Goal: Information Seeking & Learning: Learn about a topic

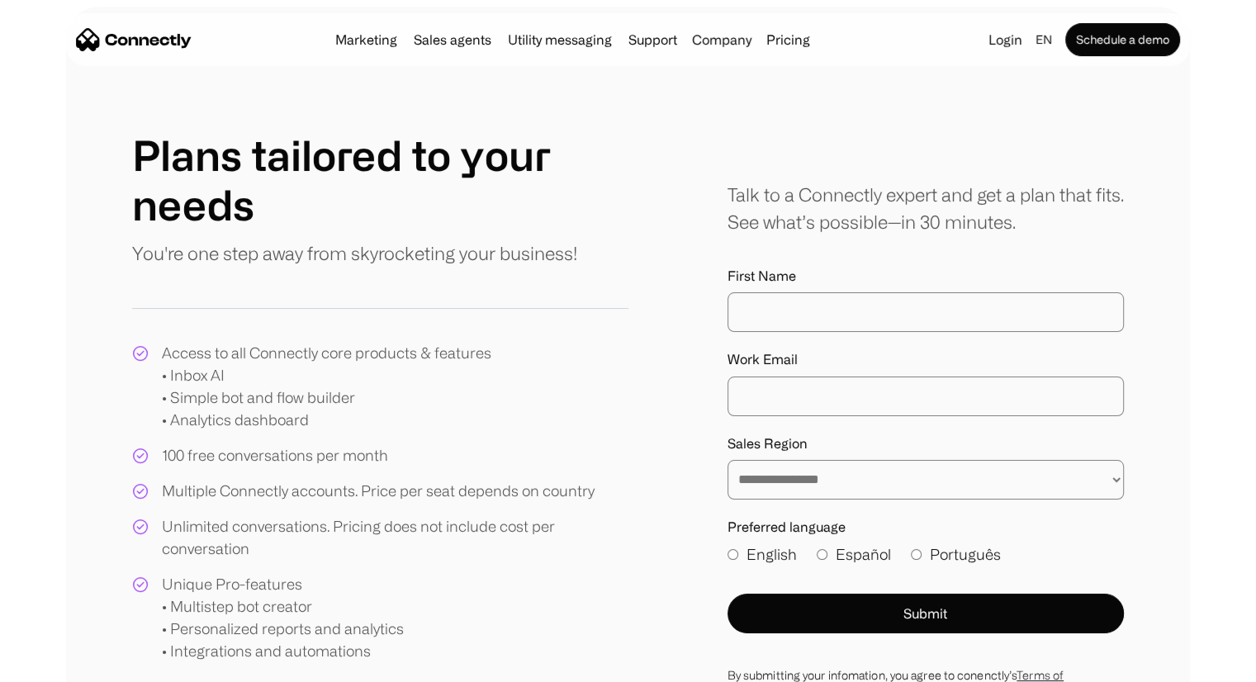
scroll to position [90, 0]
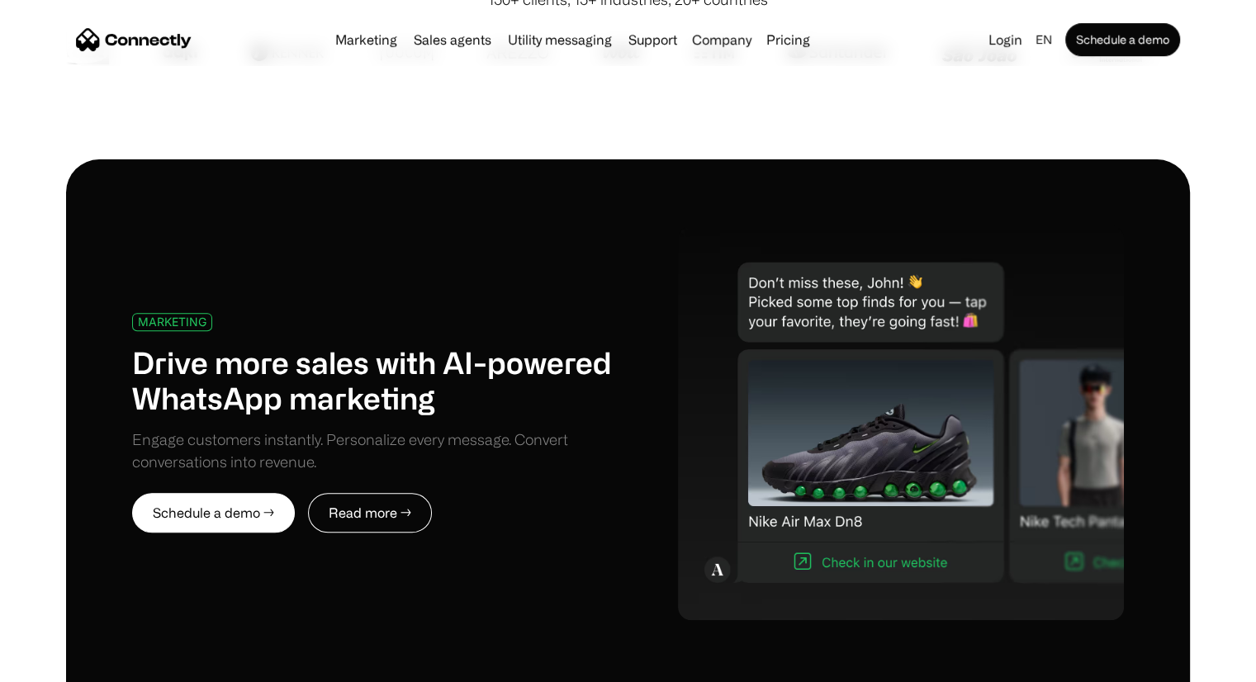
scroll to position [616, 0]
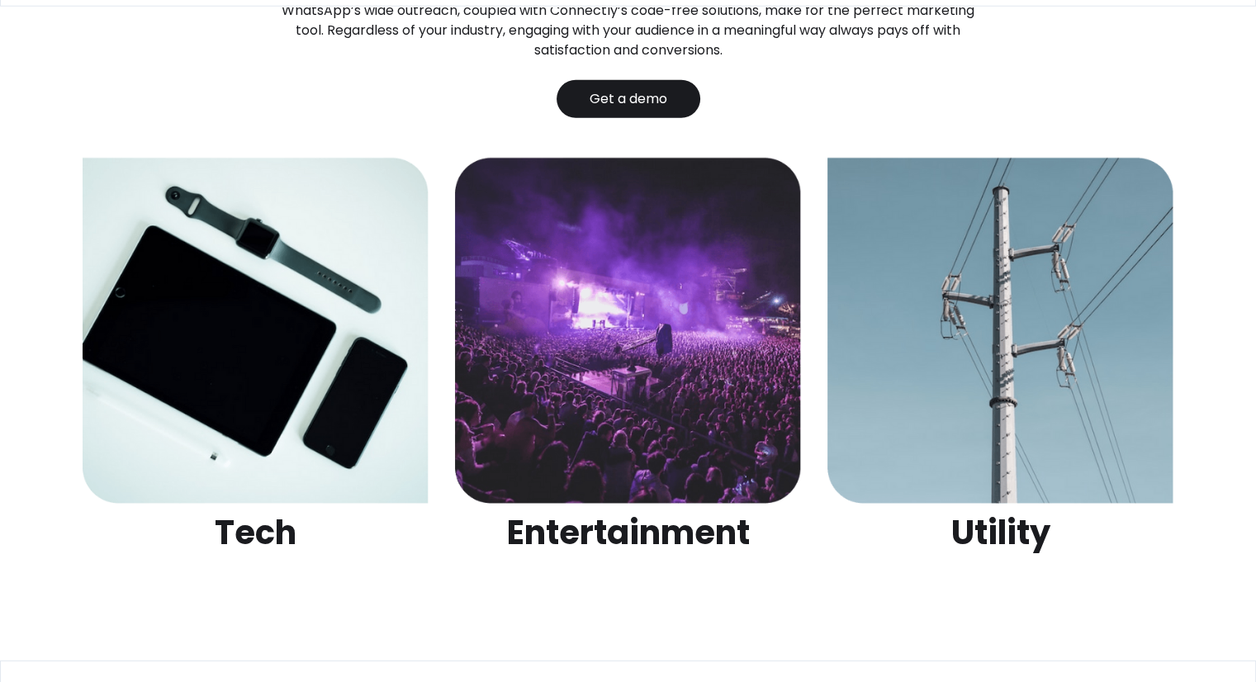
scroll to position [5360, 0]
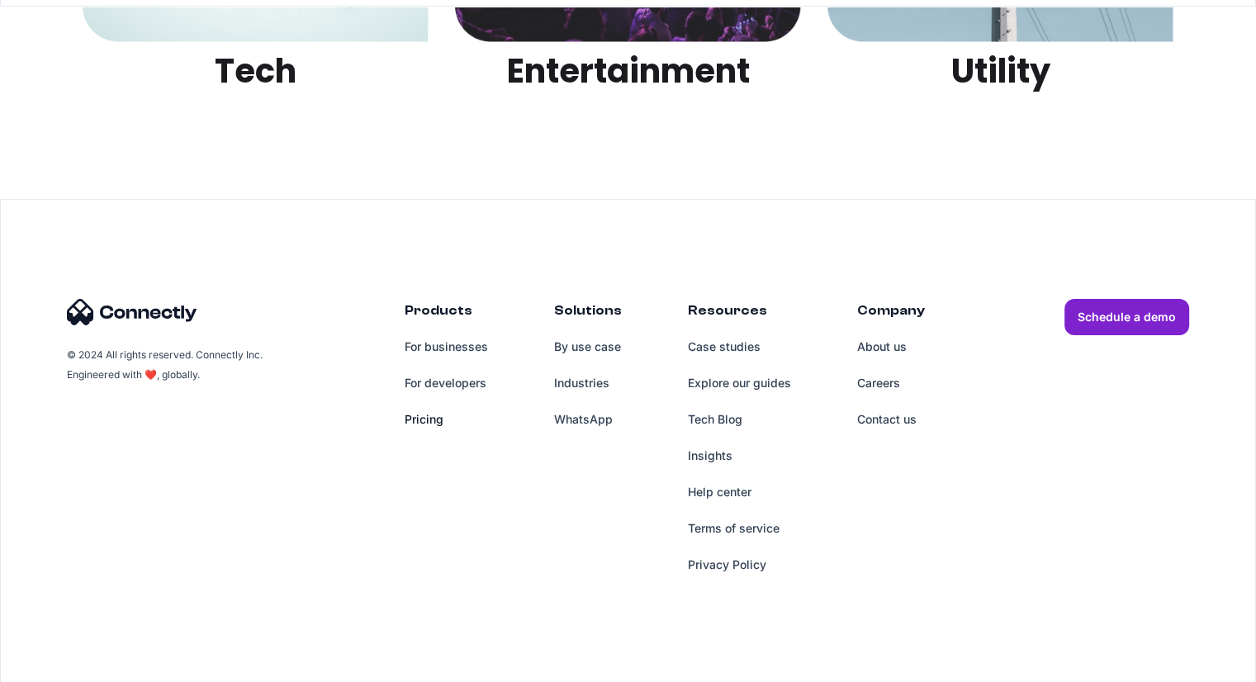
click at [434, 418] on link "Pricing" at bounding box center [446, 419] width 83 height 36
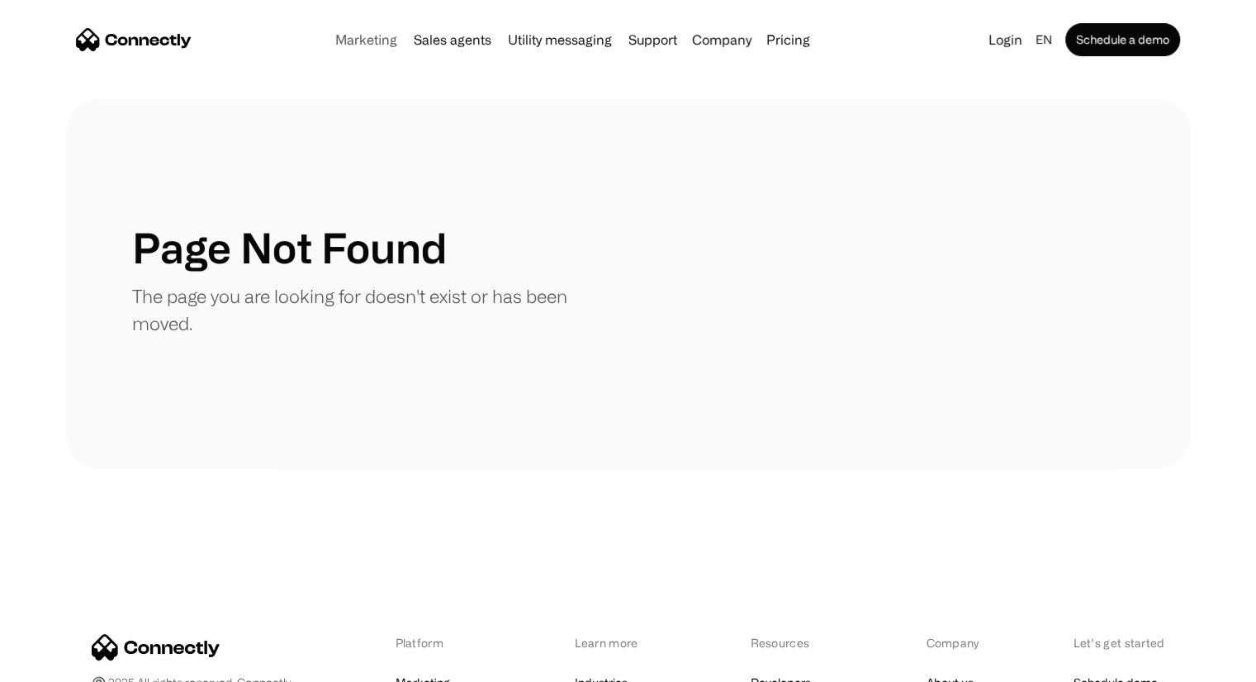
click at [361, 34] on link "Marketing" at bounding box center [366, 39] width 75 height 13
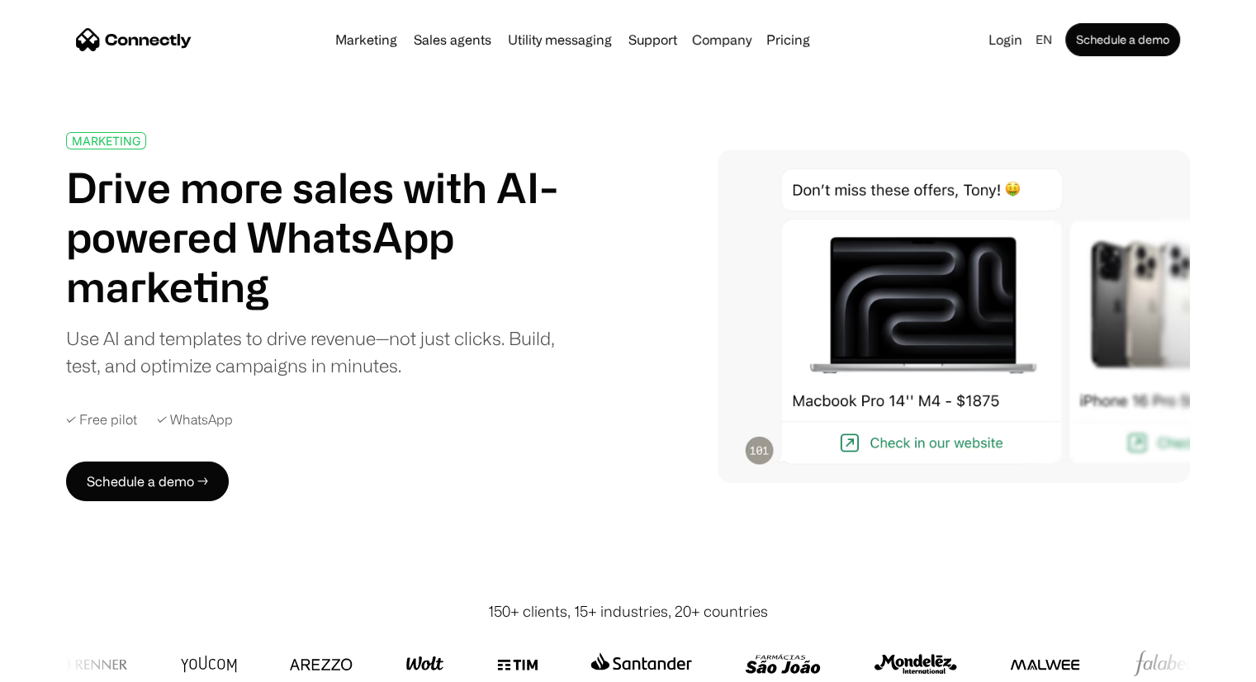
click at [457, 49] on div "Marketing Sales agents Utility messaging Support Company About us Careers Conta…" at bounding box center [573, 39] width 488 height 23
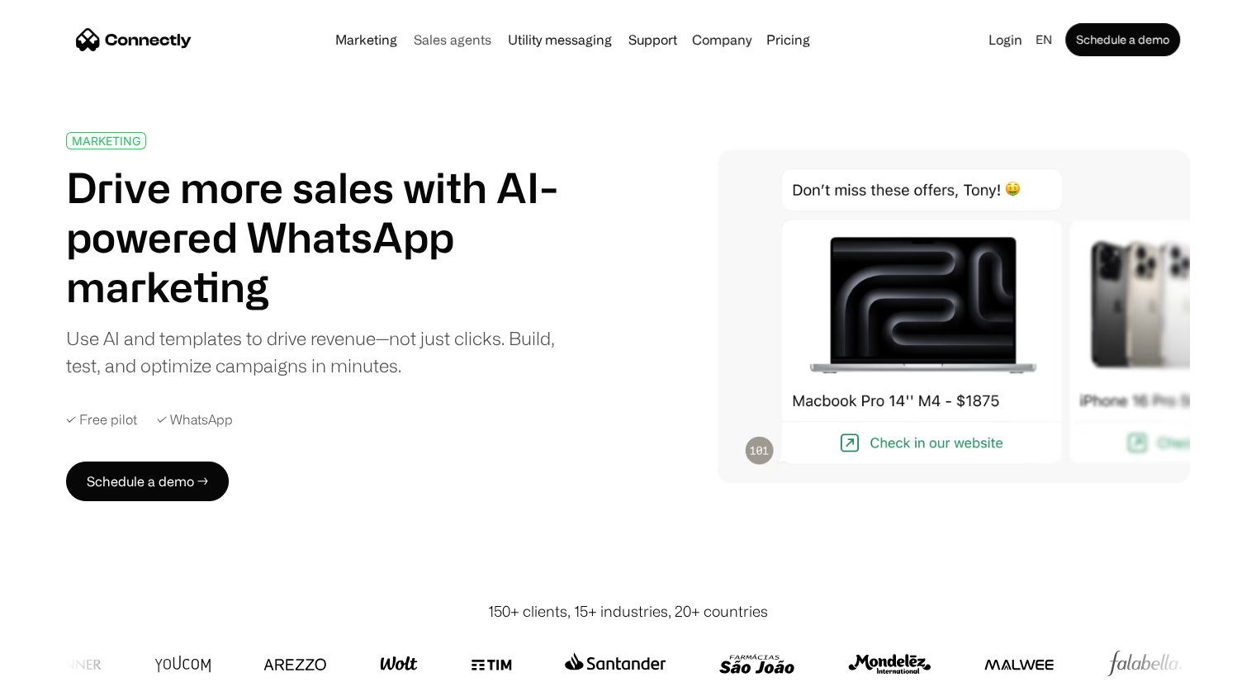
click at [456, 40] on link "Sales agents" at bounding box center [452, 39] width 91 height 13
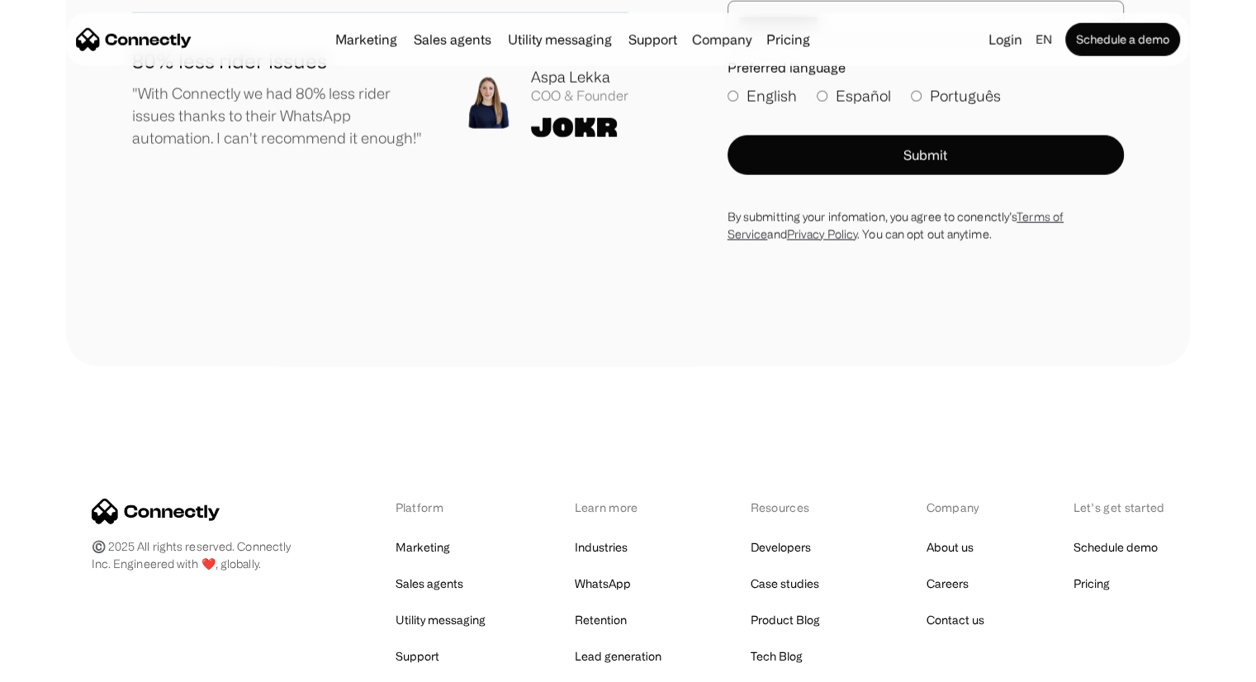
scroll to position [4690, 0]
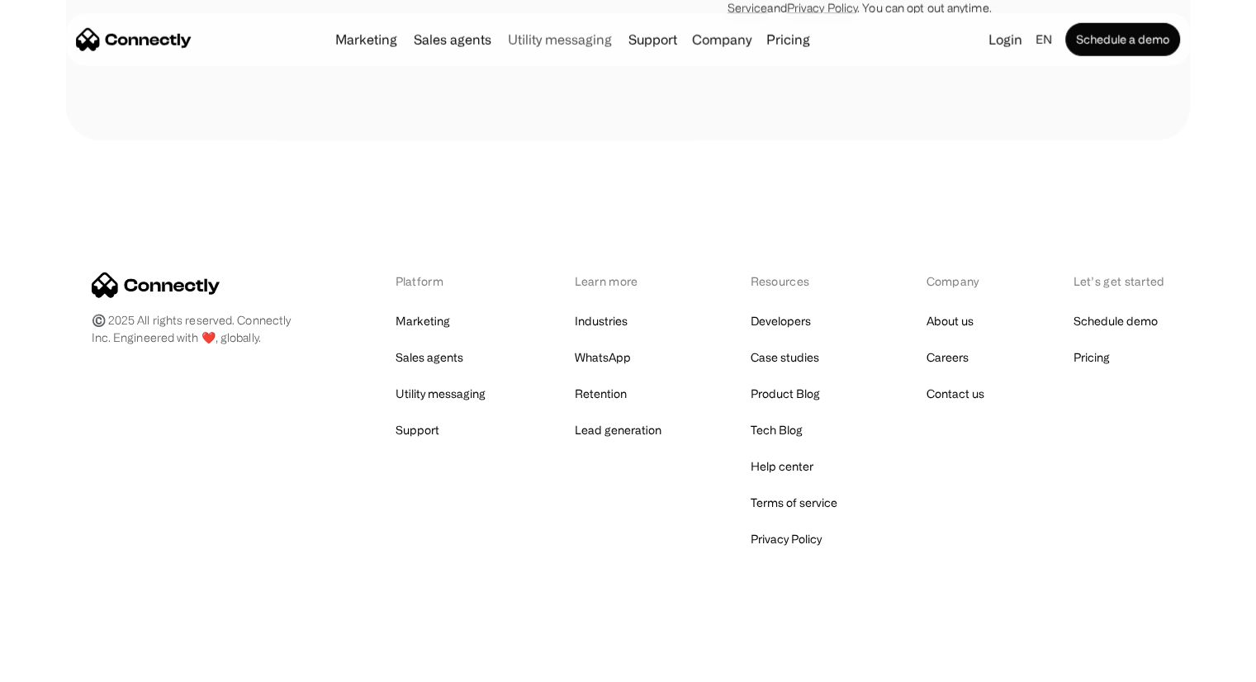
click at [575, 45] on link "Utility messaging" at bounding box center [559, 39] width 117 height 13
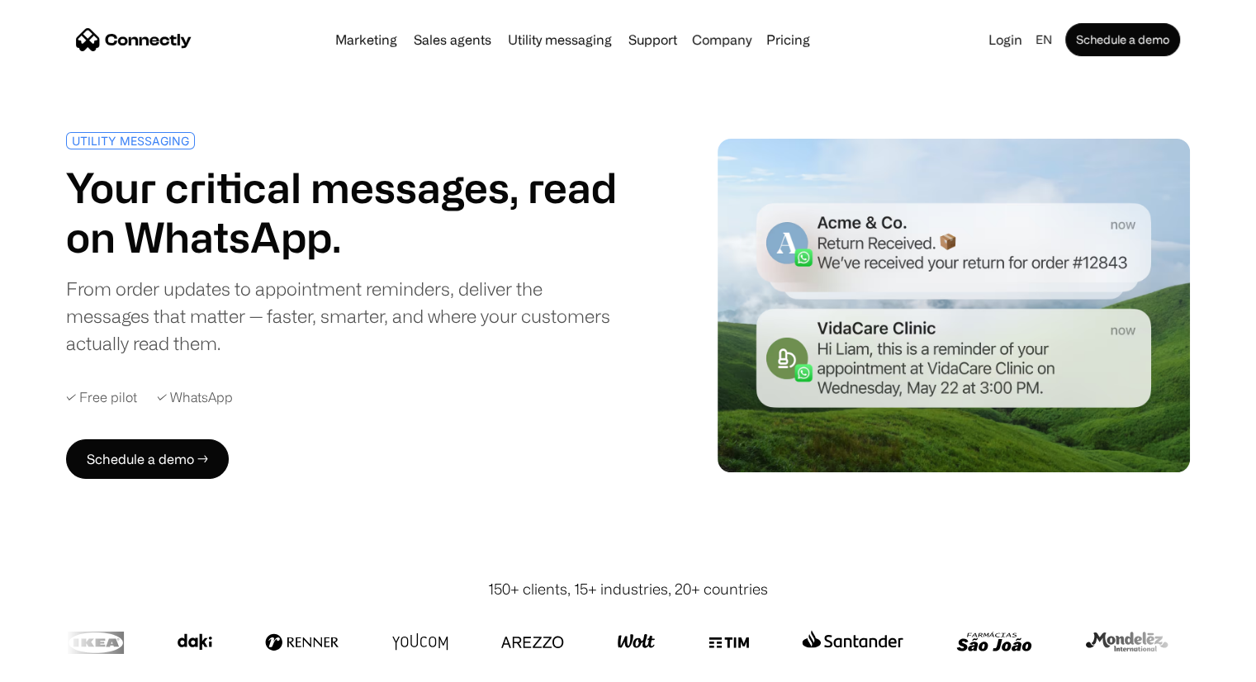
click at [643, 41] on link "Support" at bounding box center [653, 39] width 62 height 13
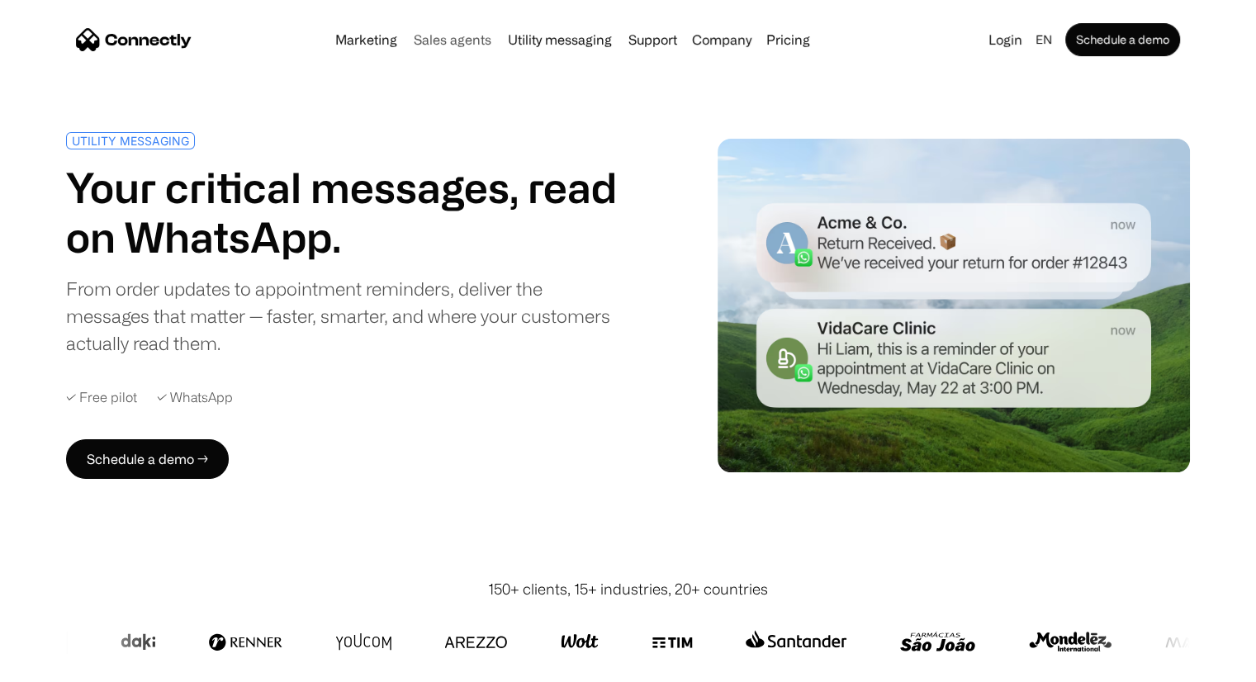
click at [463, 44] on link "Sales agents" at bounding box center [452, 39] width 91 height 13
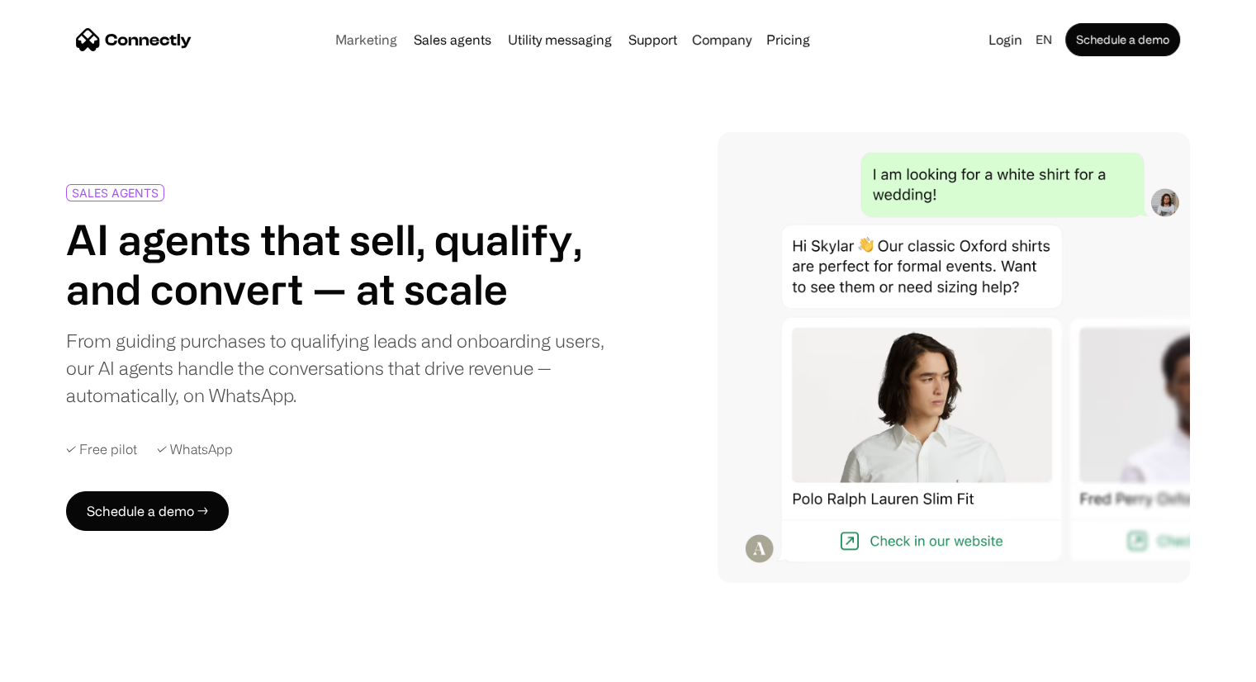
click at [386, 37] on link "Marketing" at bounding box center [366, 39] width 75 height 13
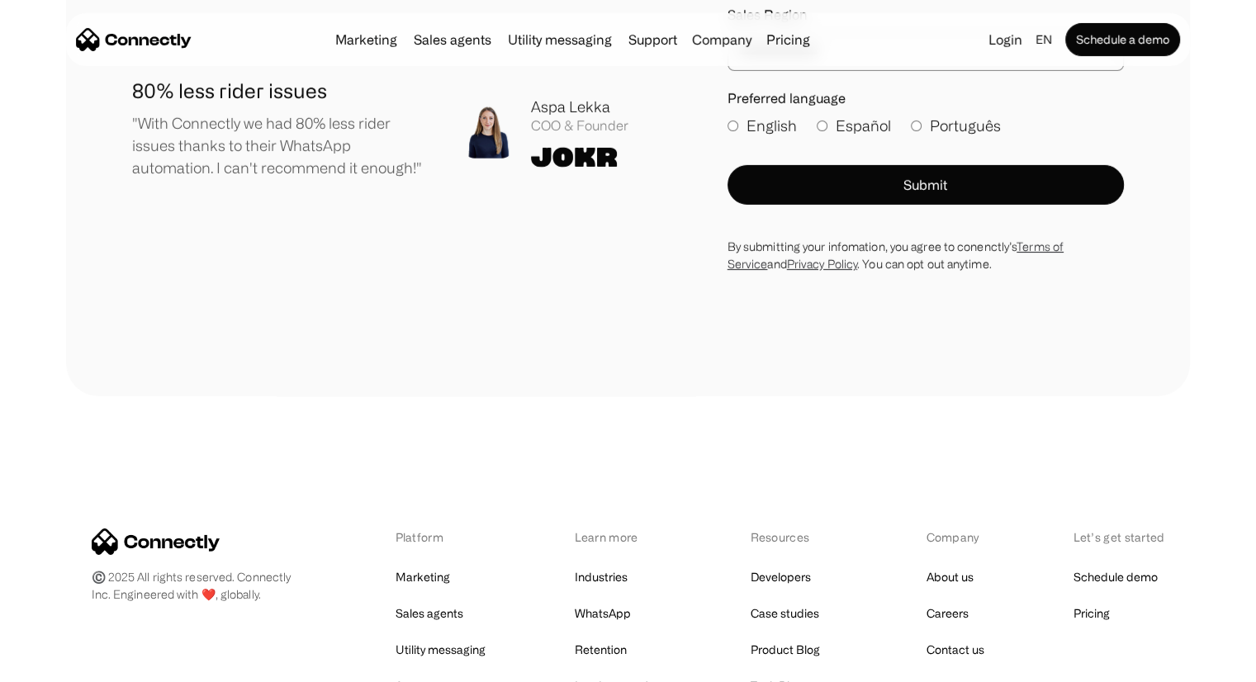
scroll to position [5884, 0]
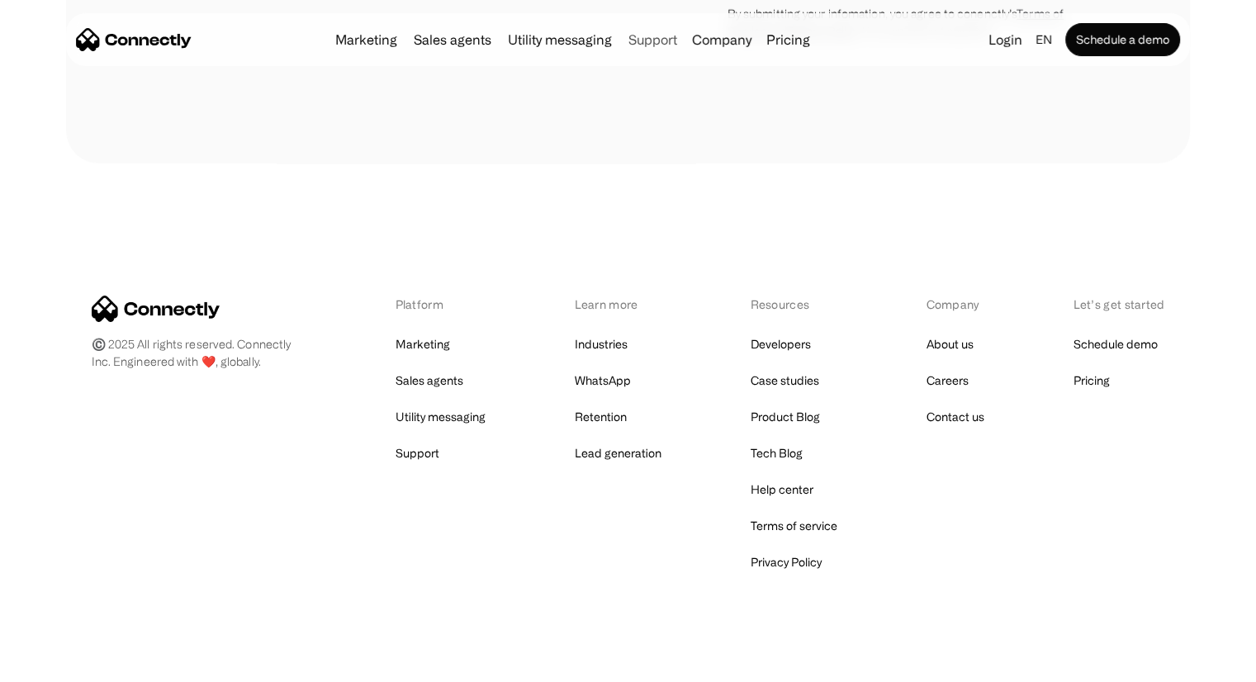
click at [661, 41] on link "Support" at bounding box center [653, 39] width 62 height 13
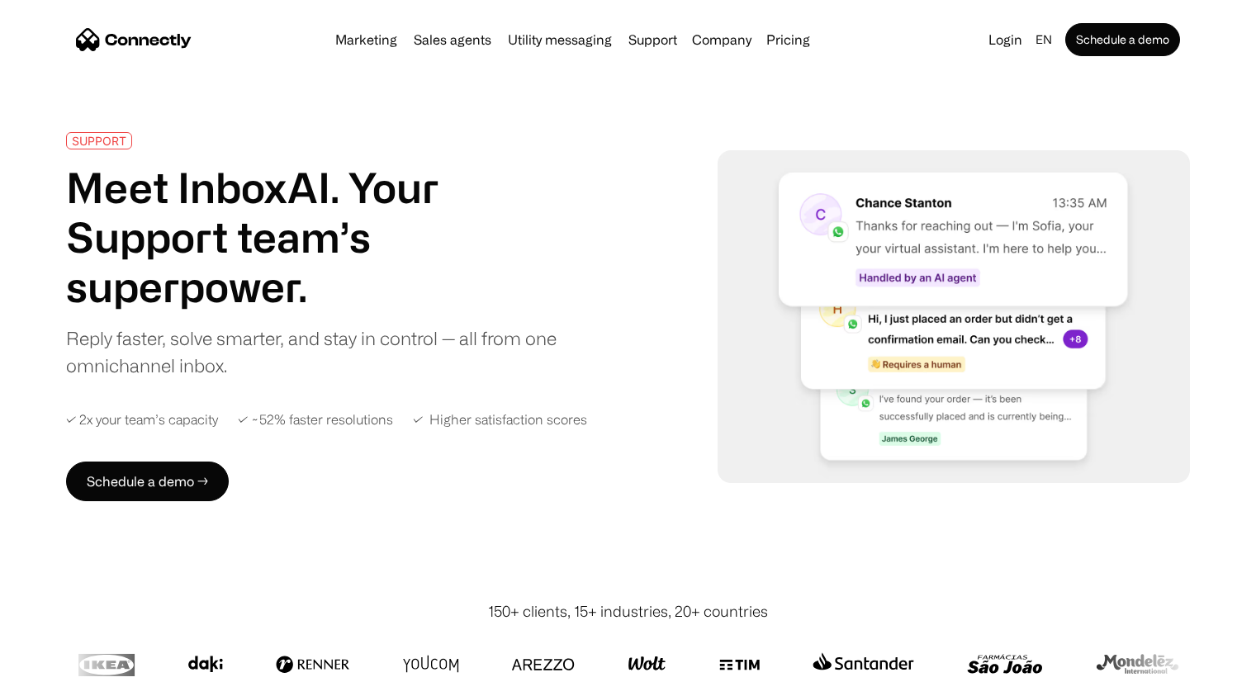
click at [794, 37] on link "Pricing" at bounding box center [788, 39] width 57 height 13
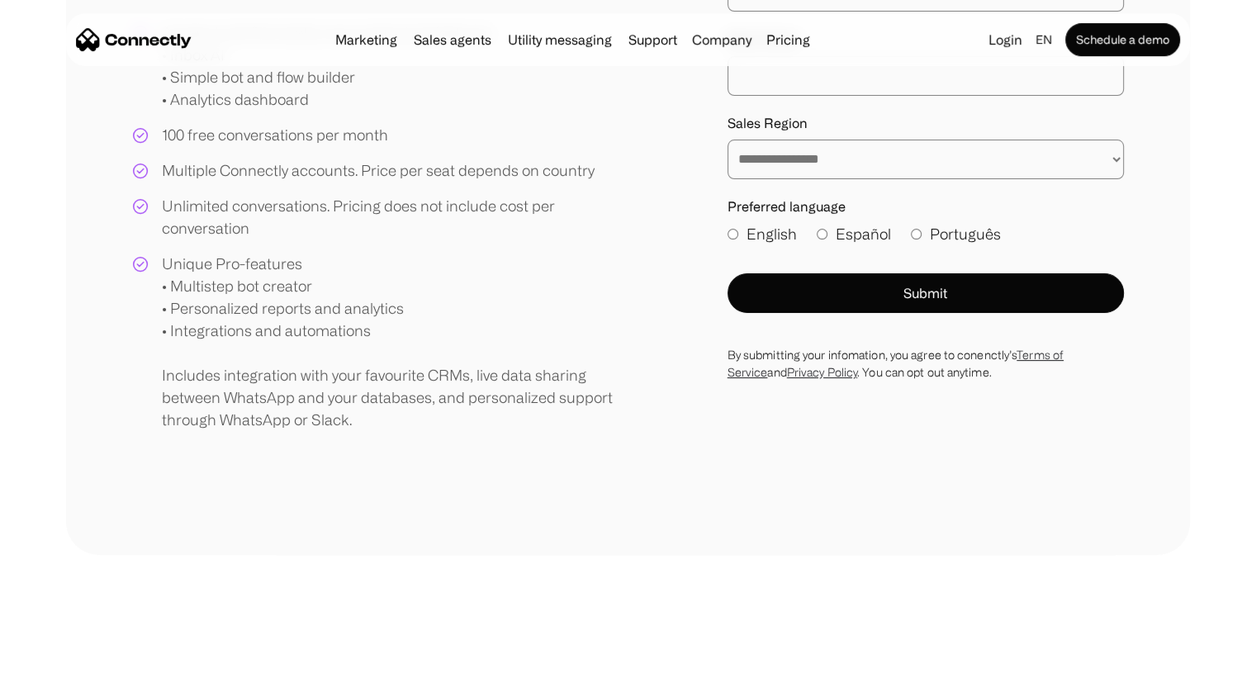
scroll to position [828, 0]
